Goal: Navigation & Orientation: Understand site structure

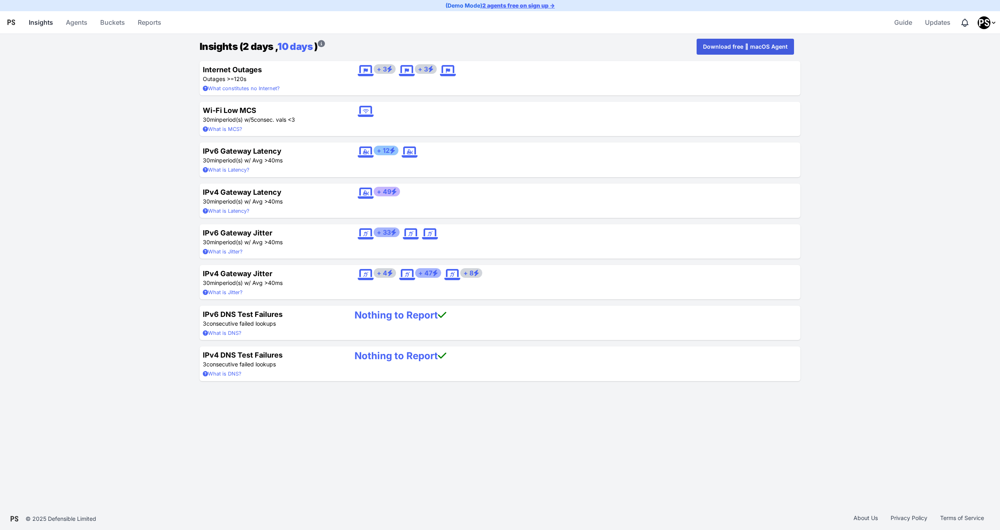
click at [51, 20] on link "Insights" at bounding box center [41, 22] width 31 height 19
click at [69, 21] on link "Agents" at bounding box center [77, 22] width 28 height 19
click at [103, 23] on link "Buckets" at bounding box center [112, 22] width 31 height 19
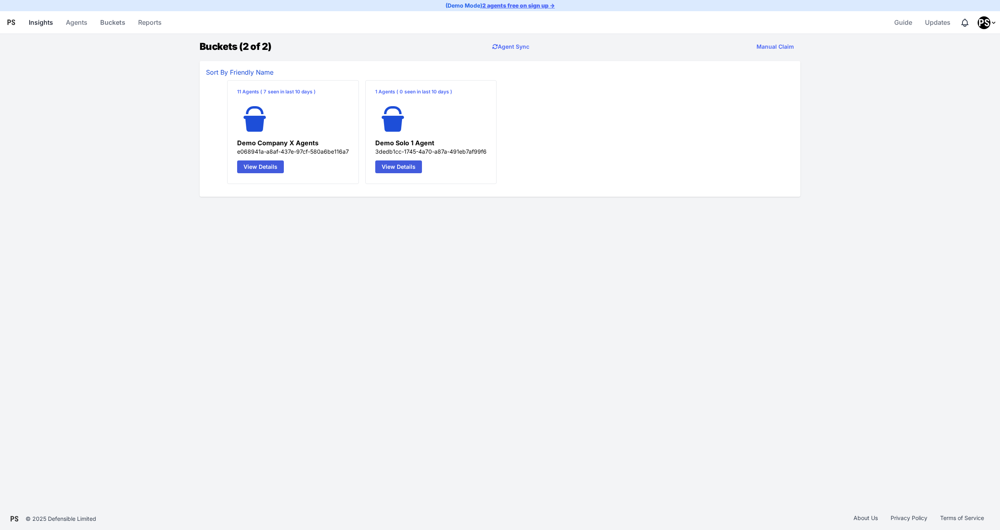
click at [40, 24] on link "Insights" at bounding box center [41, 22] width 31 height 19
